Goal: Task Accomplishment & Management: Complete application form

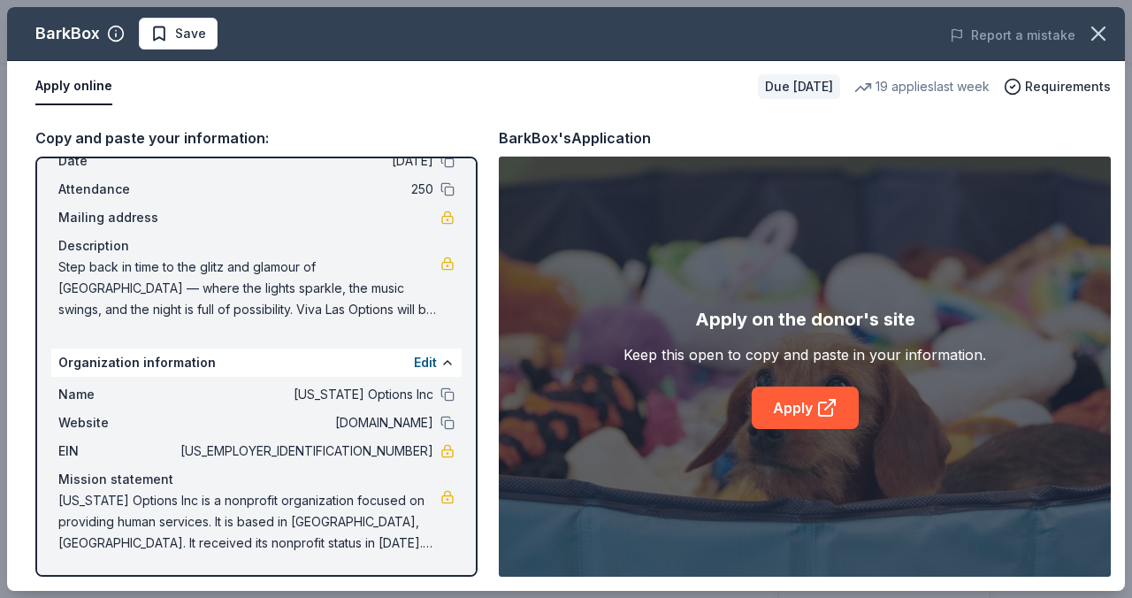
scroll to position [85, 0]
click at [141, 503] on span "Georgia Options Inc is a nonprofit organization focused on providing human serv…" at bounding box center [249, 523] width 382 height 64
click at [60, 501] on span "Georgia Options Inc is a nonprofit organization focused on providing human serv…" at bounding box center [249, 523] width 382 height 64
drag, startPoint x: 57, startPoint y: 498, endPoint x: 185, endPoint y: 539, distance: 134.6
click at [186, 540] on div "Name Georgia Options Inc Website www.georgiaoptions.org EIN 58-1993312 Mission …" at bounding box center [256, 470] width 411 height 184
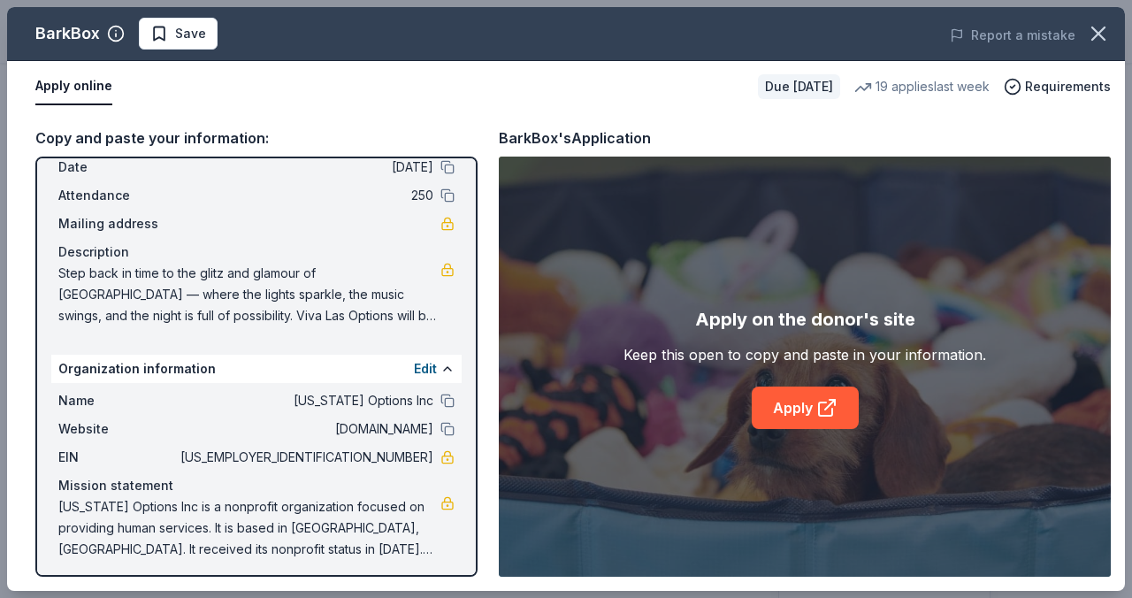
scroll to position [86, 0]
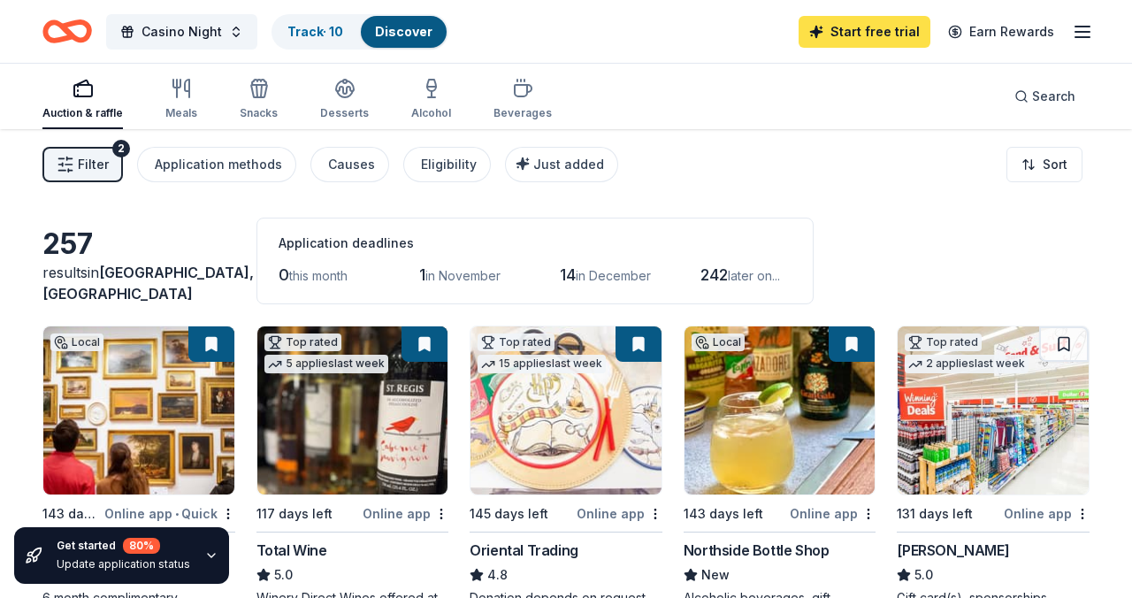
click at [872, 36] on link "Start free trial" at bounding box center [865, 32] width 132 height 32
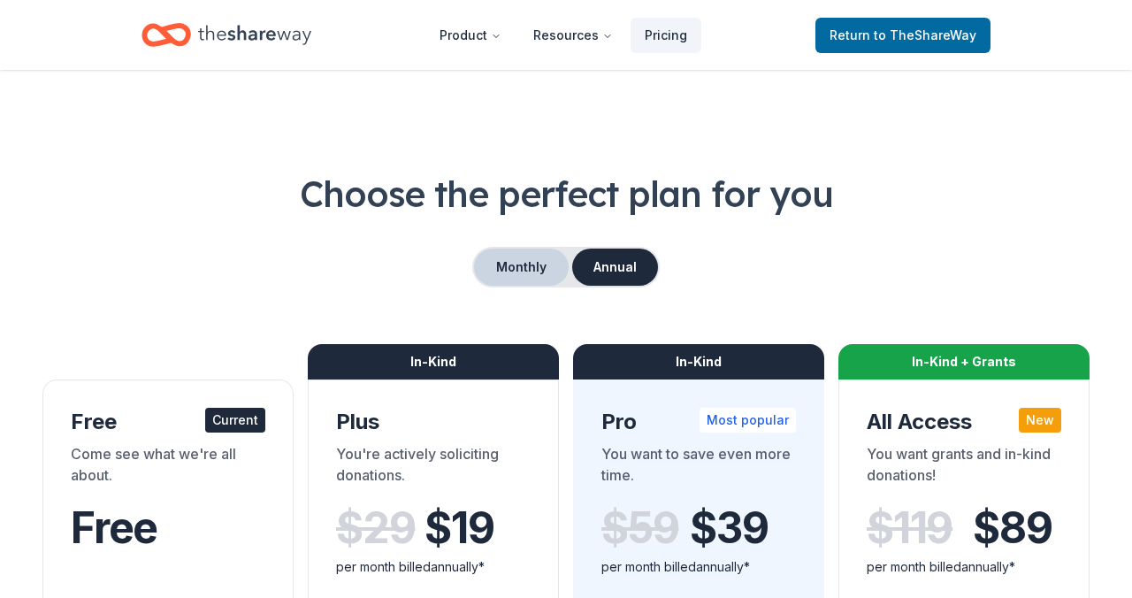
click at [507, 271] on button "Monthly" at bounding box center [521, 267] width 95 height 37
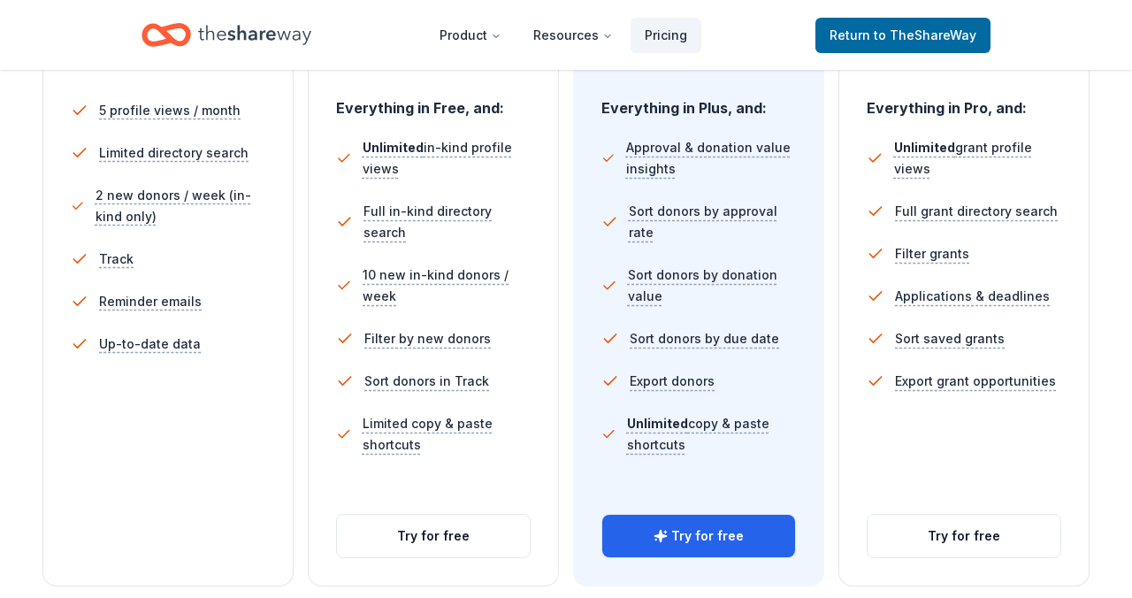
scroll to position [520, 0]
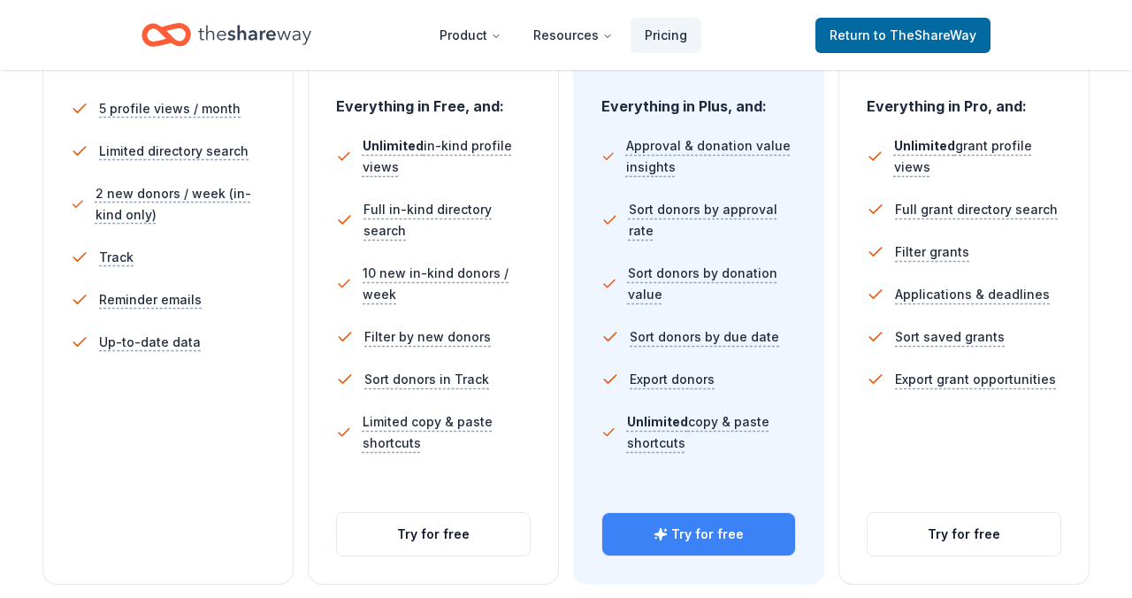
click at [695, 535] on button "Try for free" at bounding box center [699, 534] width 193 height 42
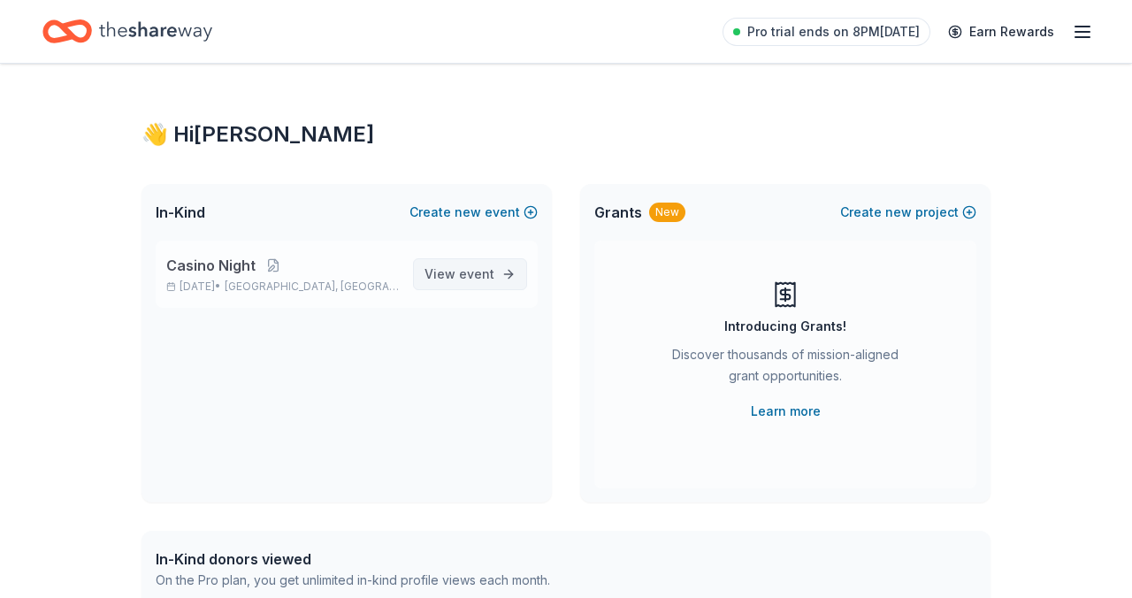
click at [462, 279] on span "event" at bounding box center [476, 273] width 35 height 15
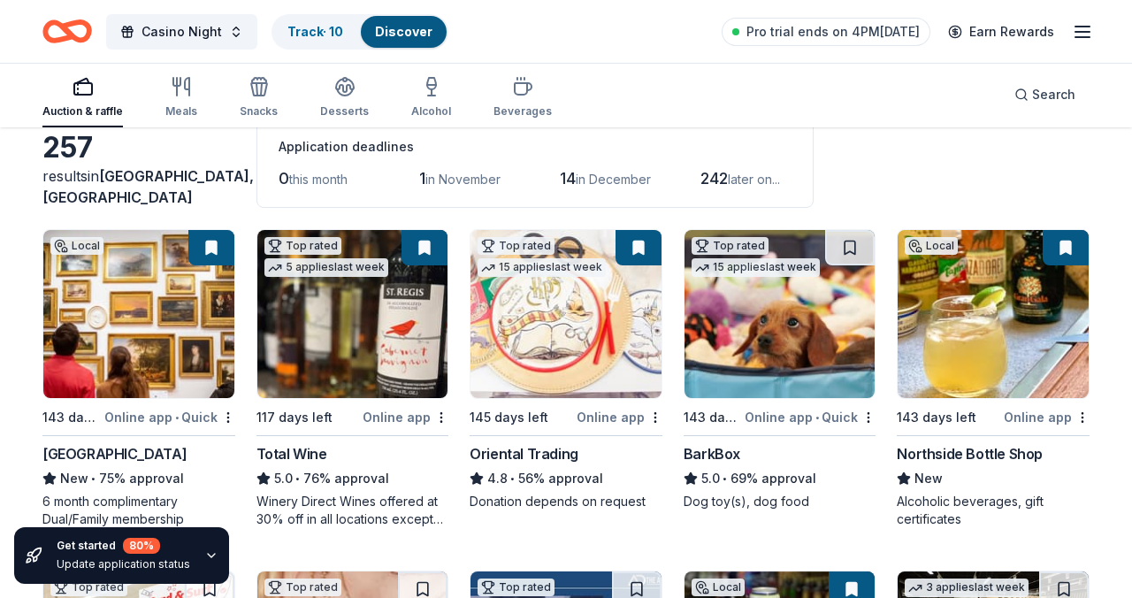
scroll to position [98, 0]
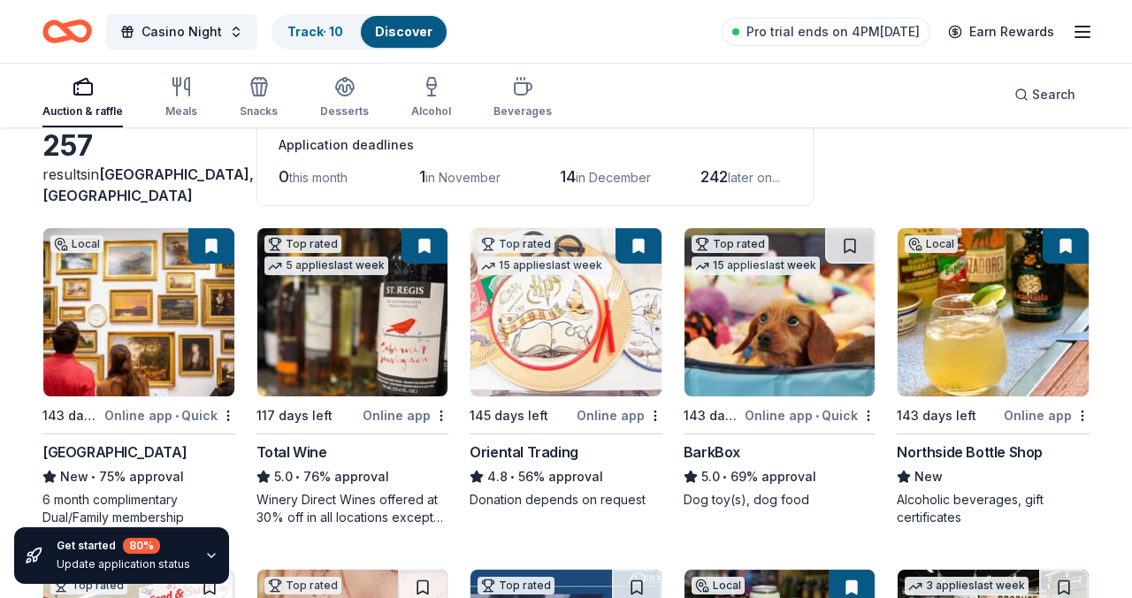
click at [790, 311] on img at bounding box center [780, 312] width 191 height 168
click at [857, 249] on button at bounding box center [850, 245] width 50 height 35
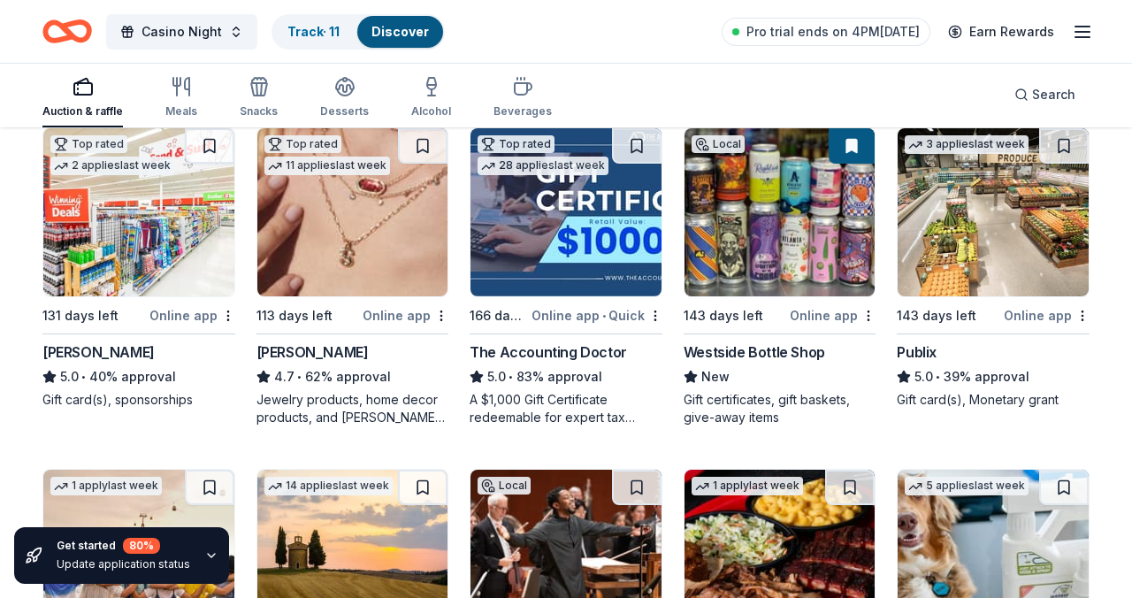
scroll to position [541, 0]
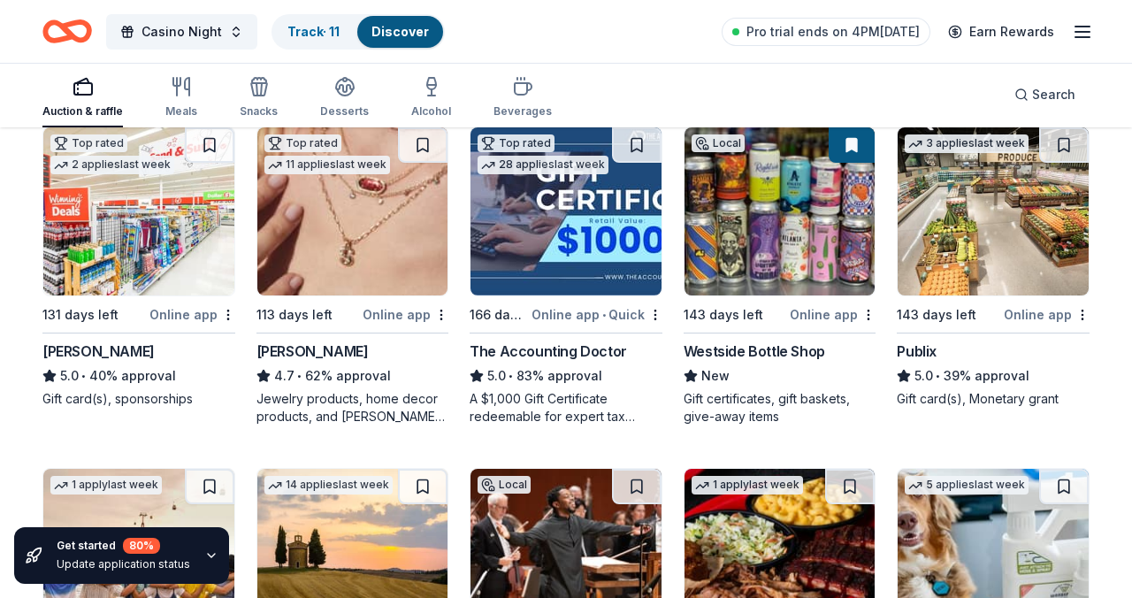
click at [296, 350] on div "[PERSON_NAME]" at bounding box center [313, 351] width 112 height 21
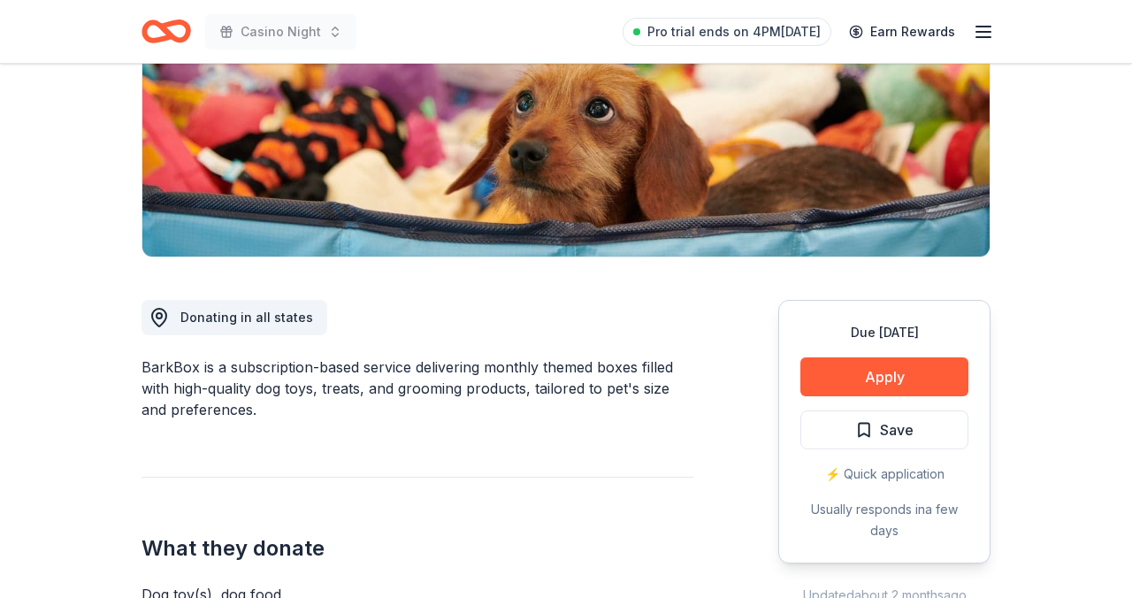
scroll to position [297, 0]
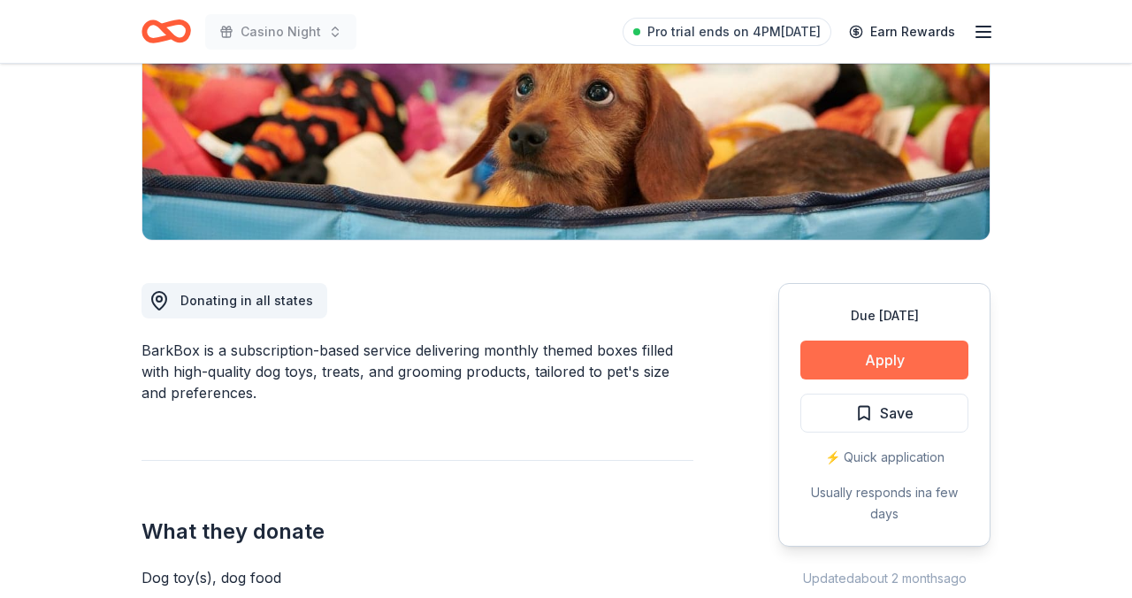
click at [875, 360] on button "Apply" at bounding box center [885, 360] width 168 height 39
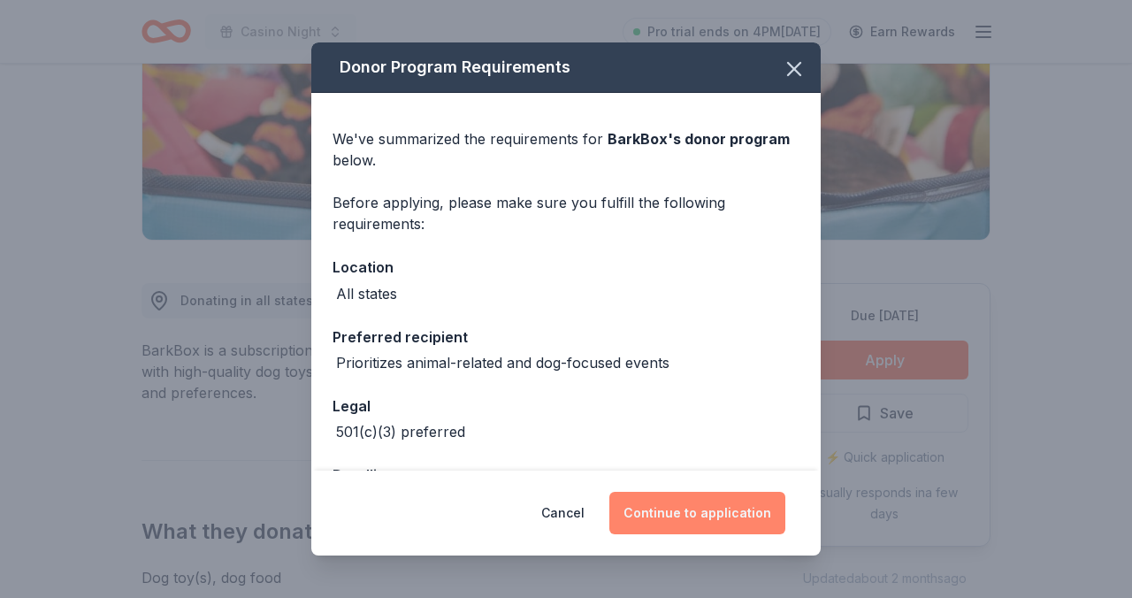
click at [706, 514] on button "Continue to application" at bounding box center [698, 513] width 176 height 42
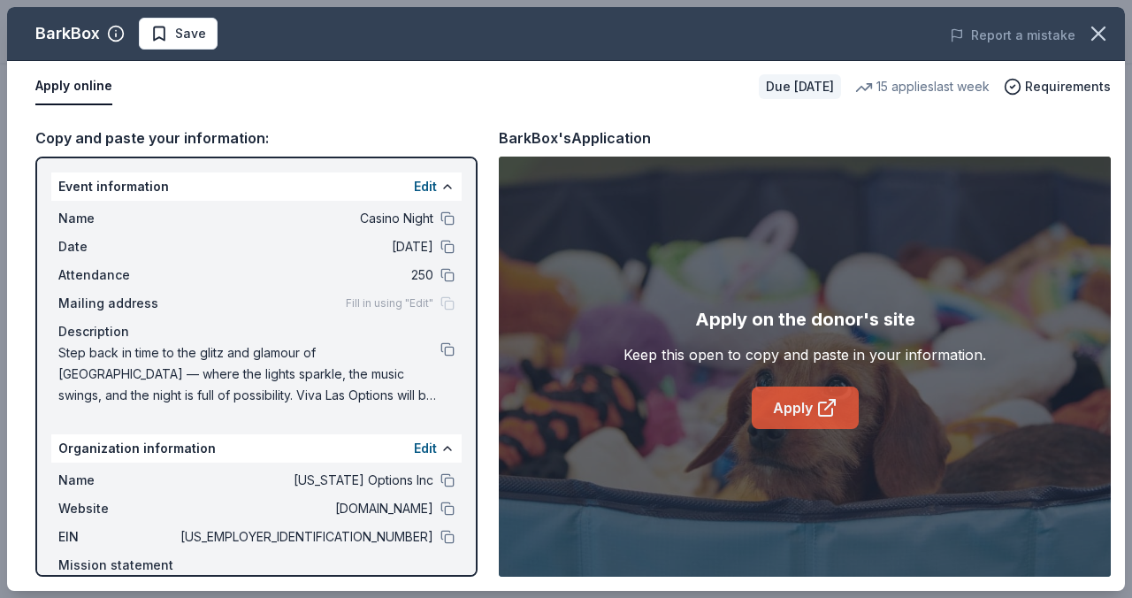
click at [790, 402] on link "Apply" at bounding box center [805, 408] width 107 height 42
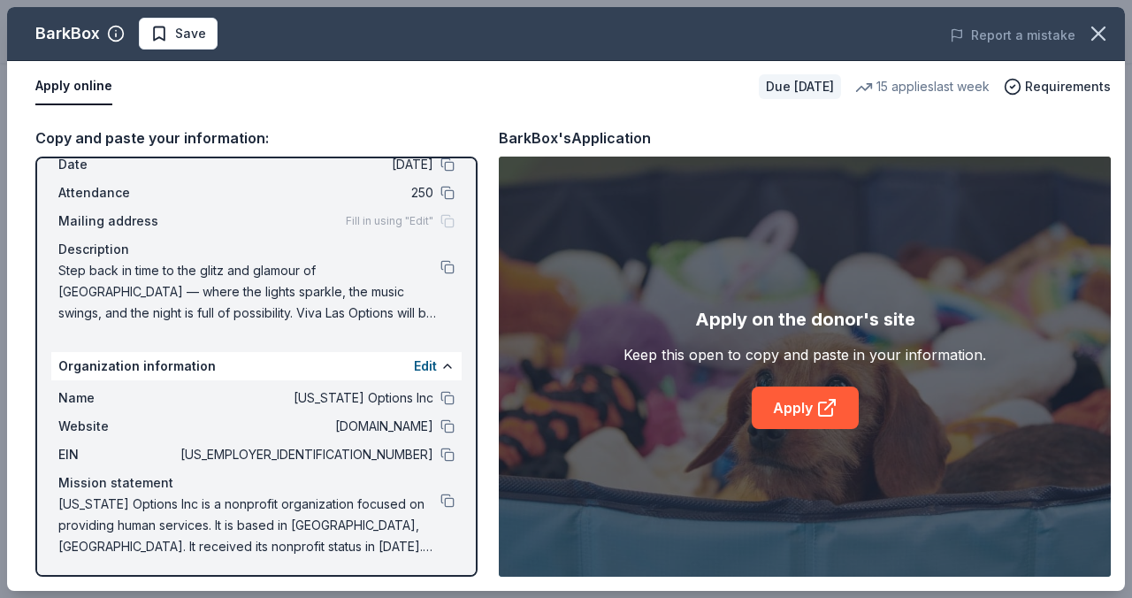
scroll to position [86, 0]
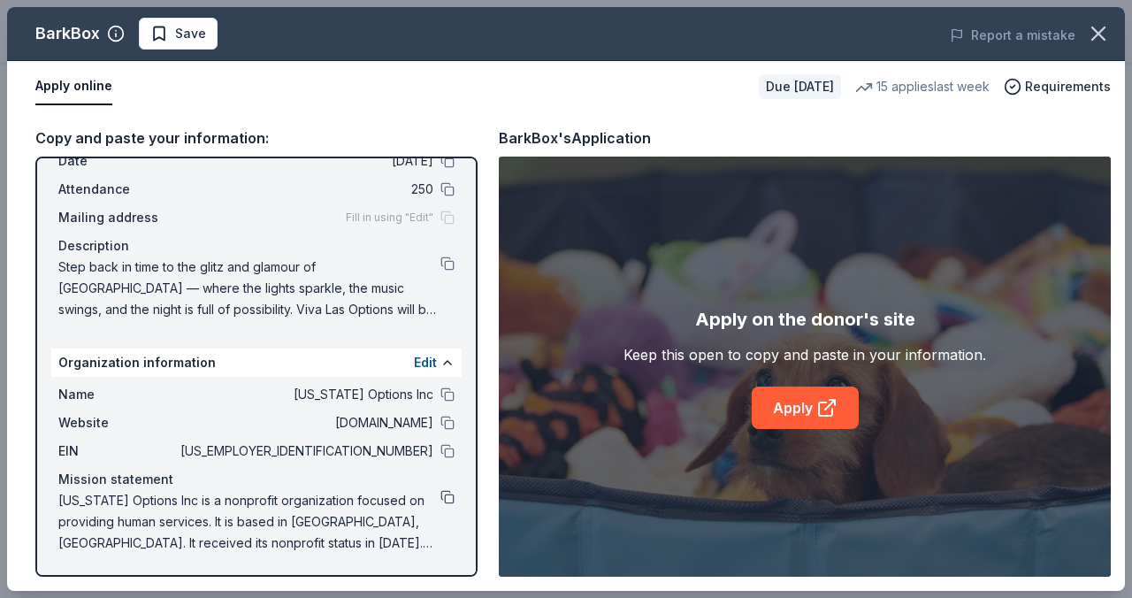
click at [446, 497] on button at bounding box center [448, 497] width 14 height 14
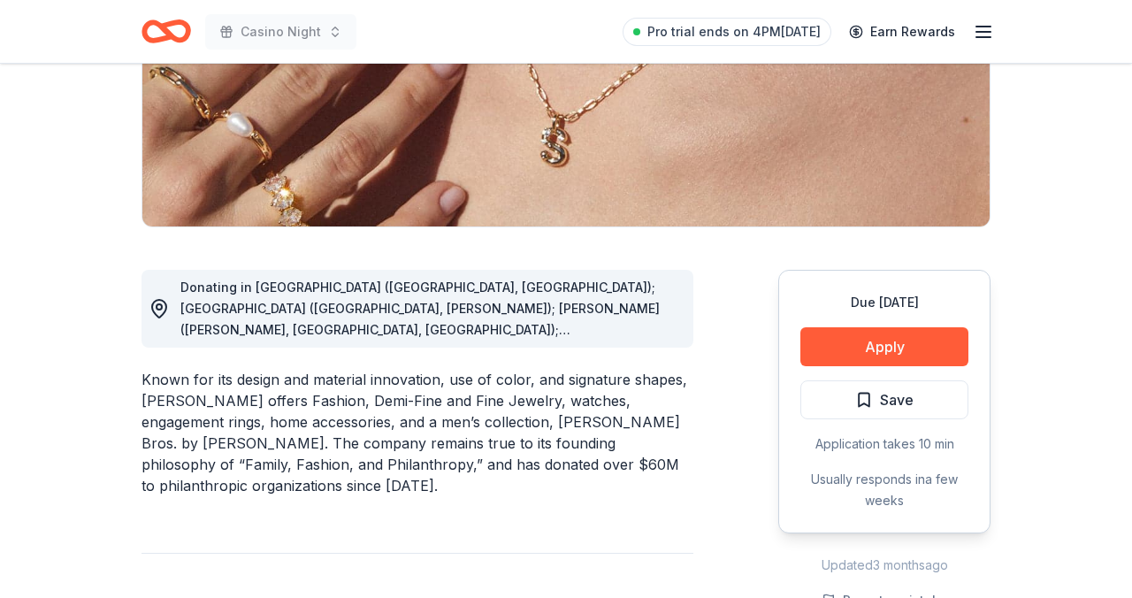
scroll to position [316, 0]
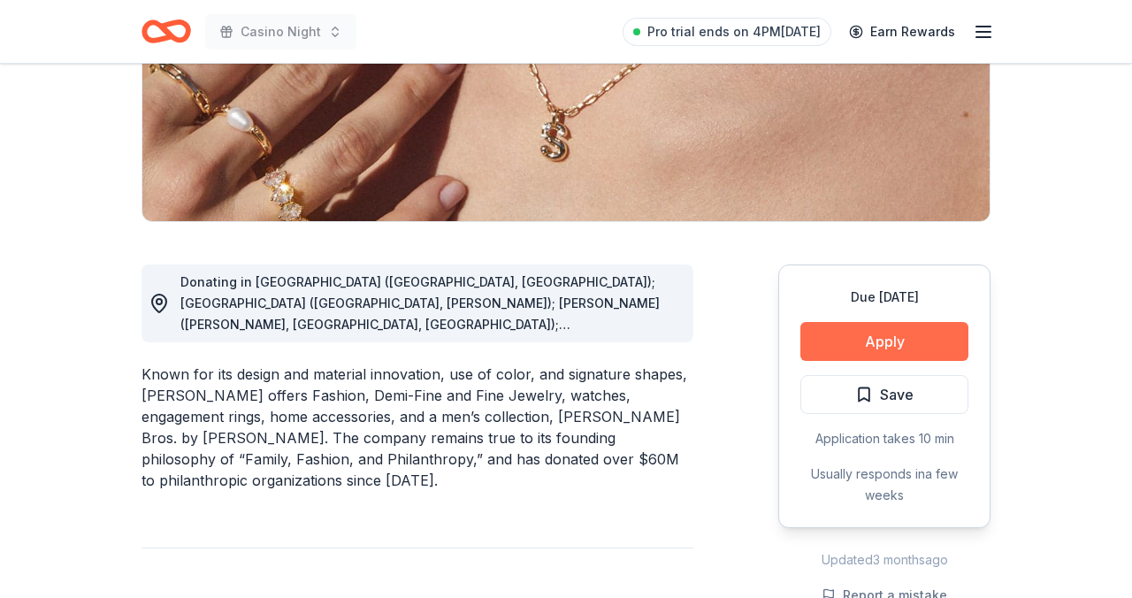
click at [883, 345] on button "Apply" at bounding box center [885, 341] width 168 height 39
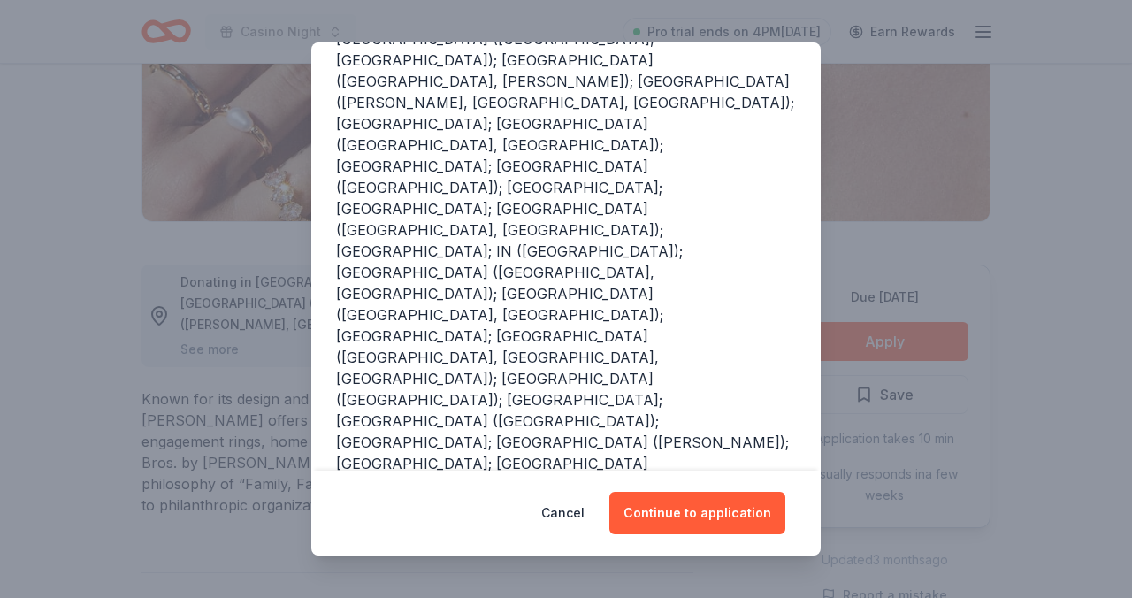
scroll to position [261, 0]
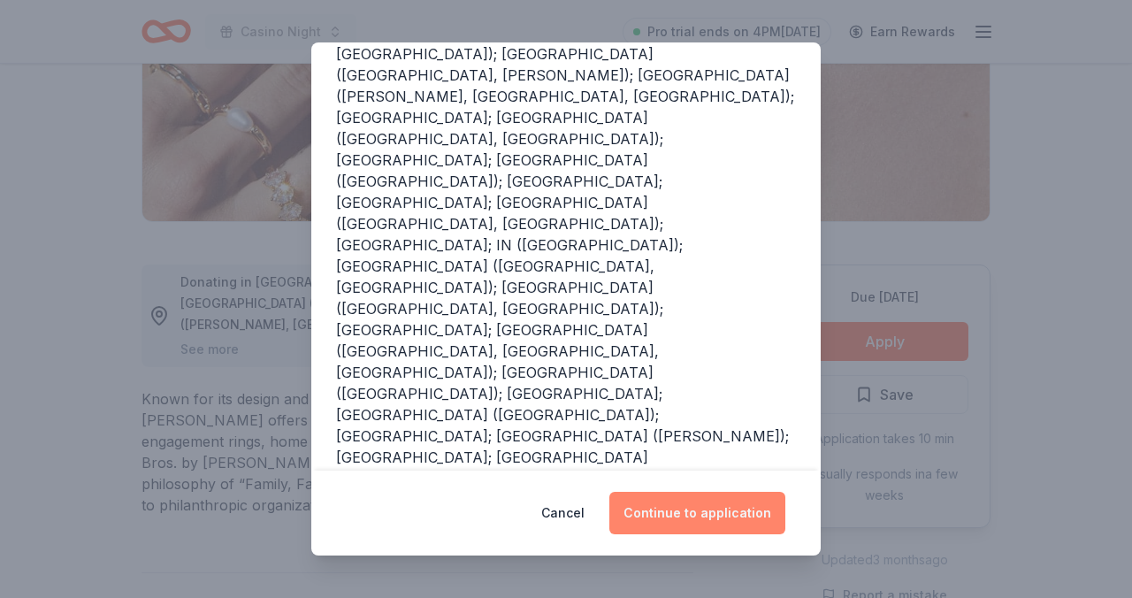
click at [699, 518] on button "Continue to application" at bounding box center [698, 513] width 176 height 42
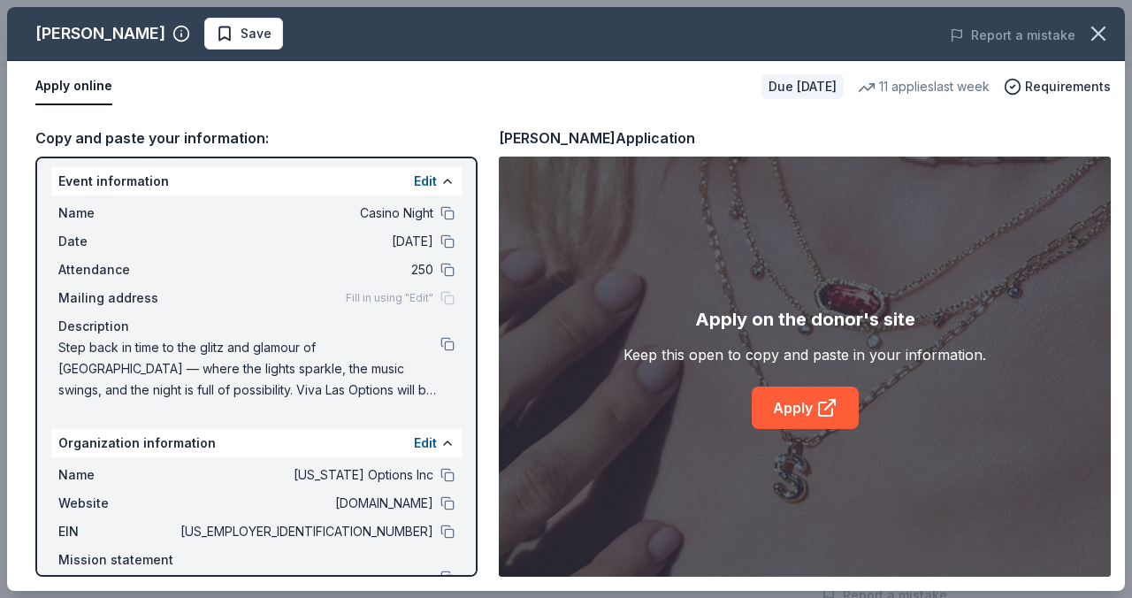
scroll to position [0, 0]
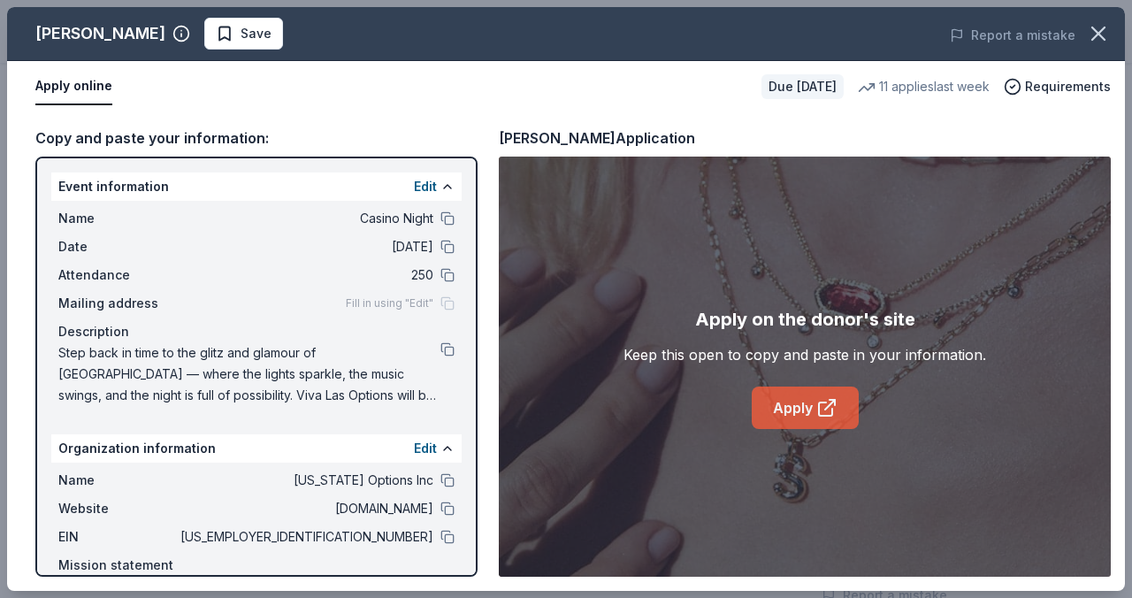
click at [799, 410] on link "Apply" at bounding box center [805, 408] width 107 height 42
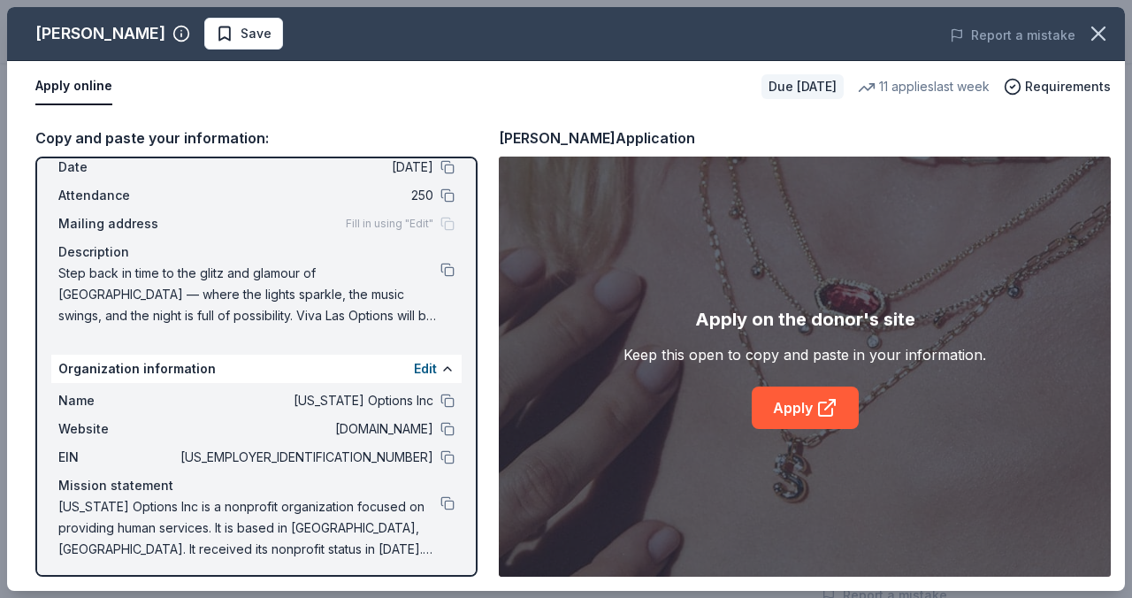
scroll to position [86, 0]
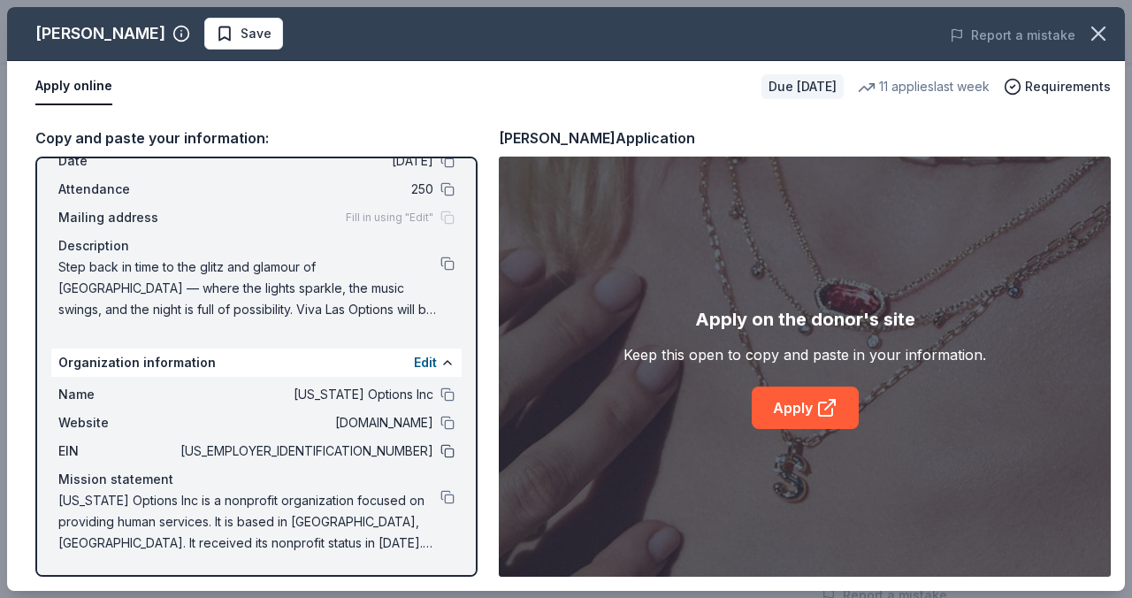
click at [447, 448] on button at bounding box center [448, 451] width 14 height 14
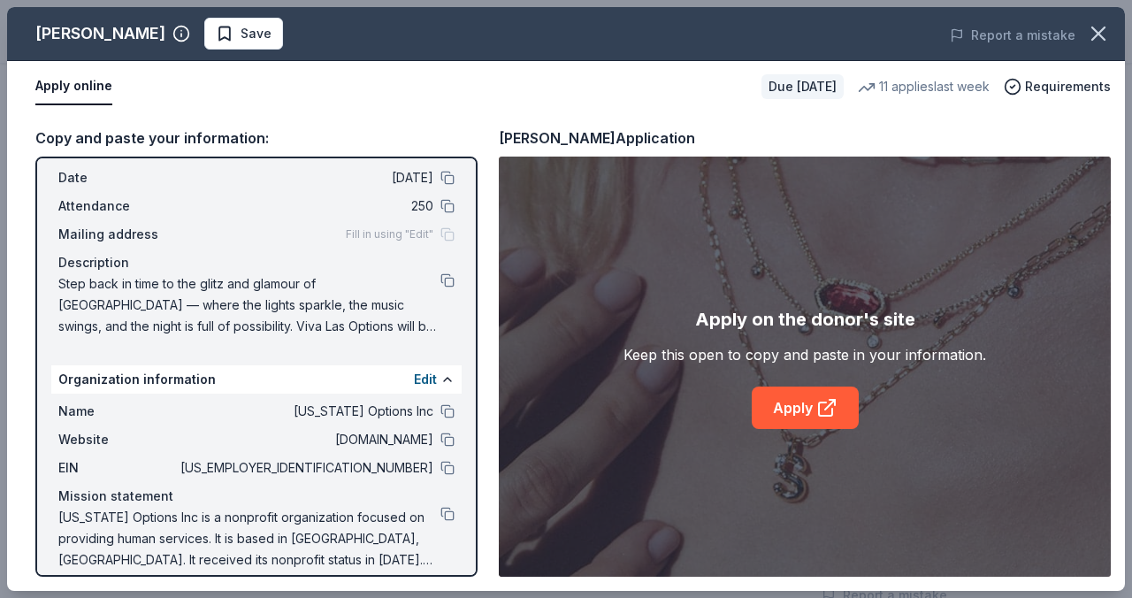
scroll to position [58, 0]
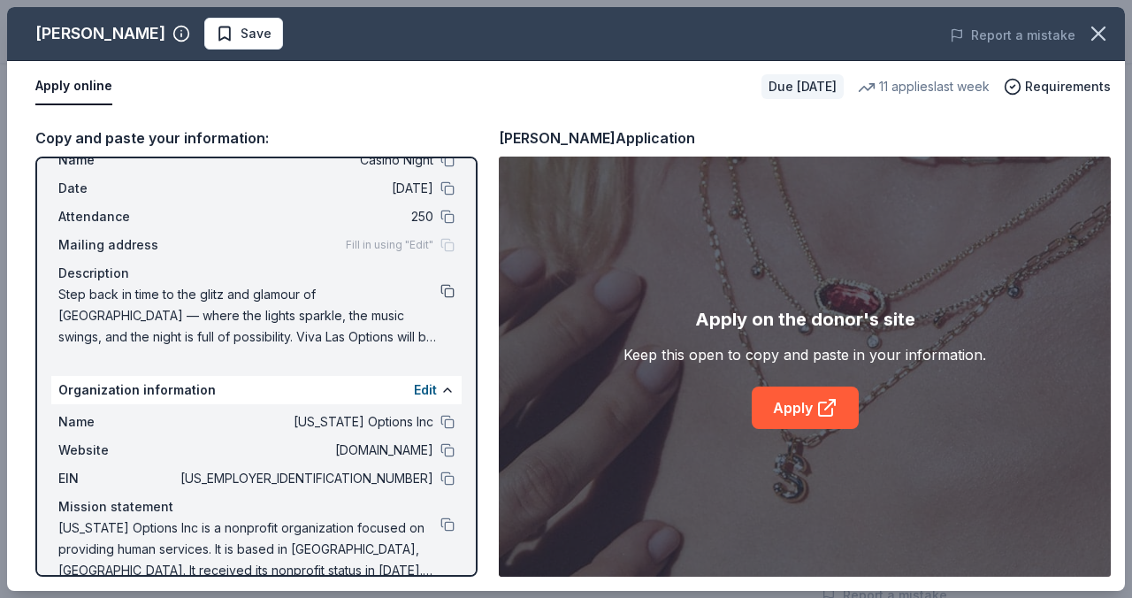
click at [449, 290] on button at bounding box center [448, 291] width 14 height 14
click at [447, 523] on button at bounding box center [448, 525] width 14 height 14
